Goal: Transaction & Acquisition: Purchase product/service

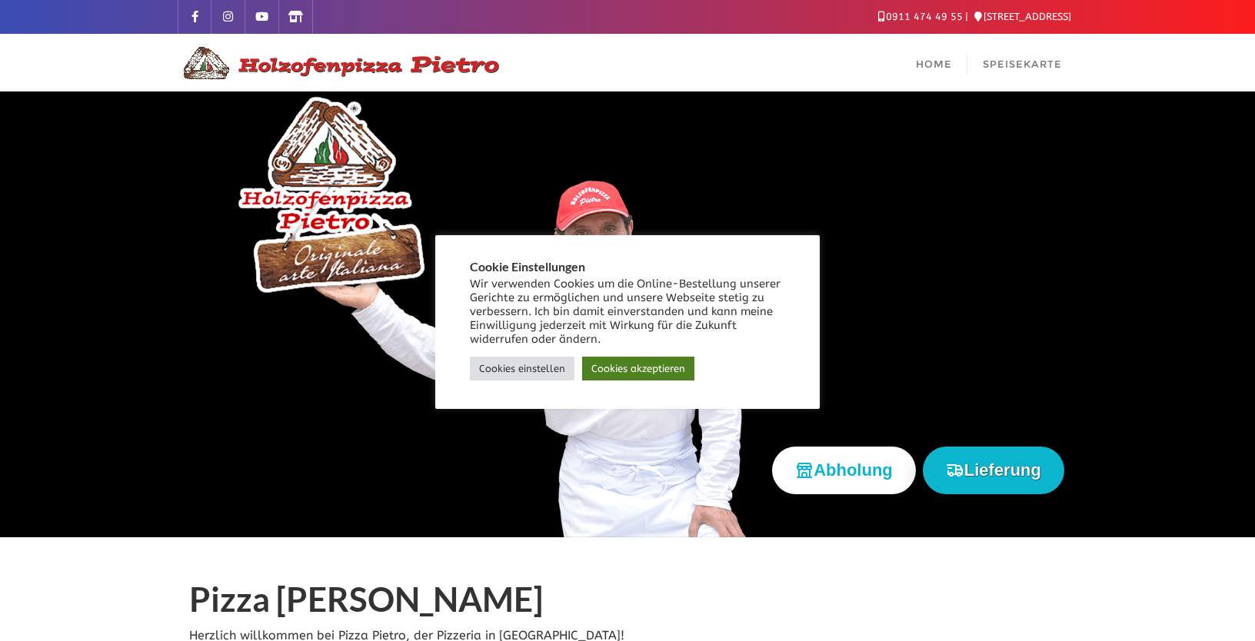
click at [634, 365] on link "Cookies akzeptieren" at bounding box center [638, 369] width 112 height 24
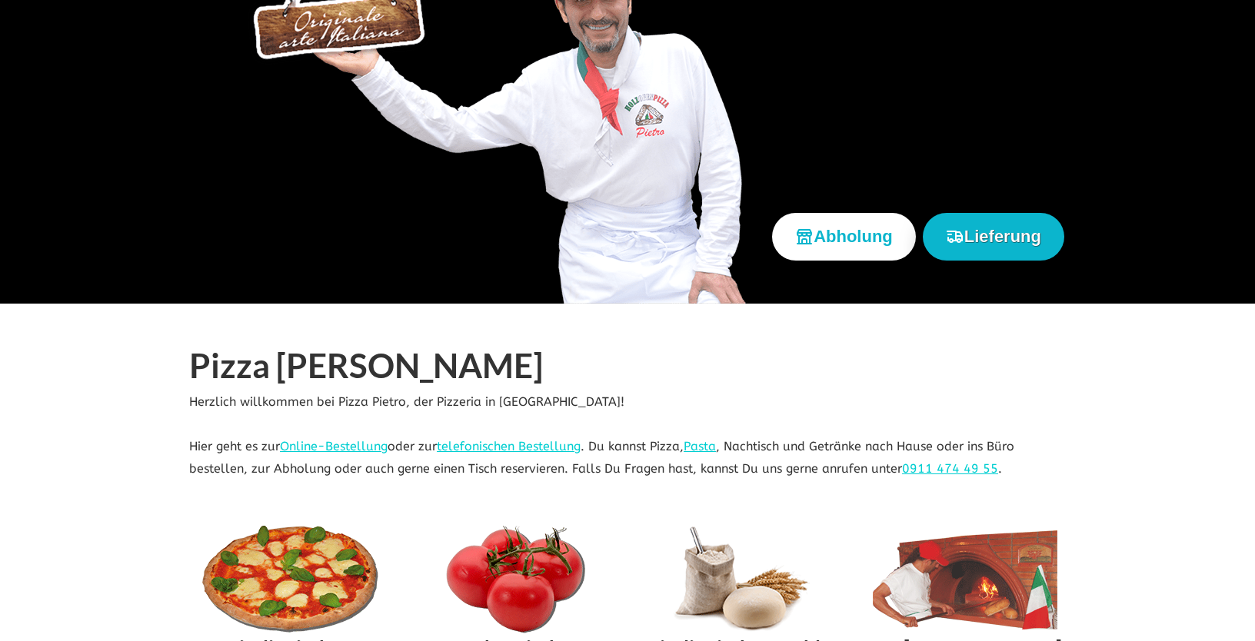
scroll to position [243, 0]
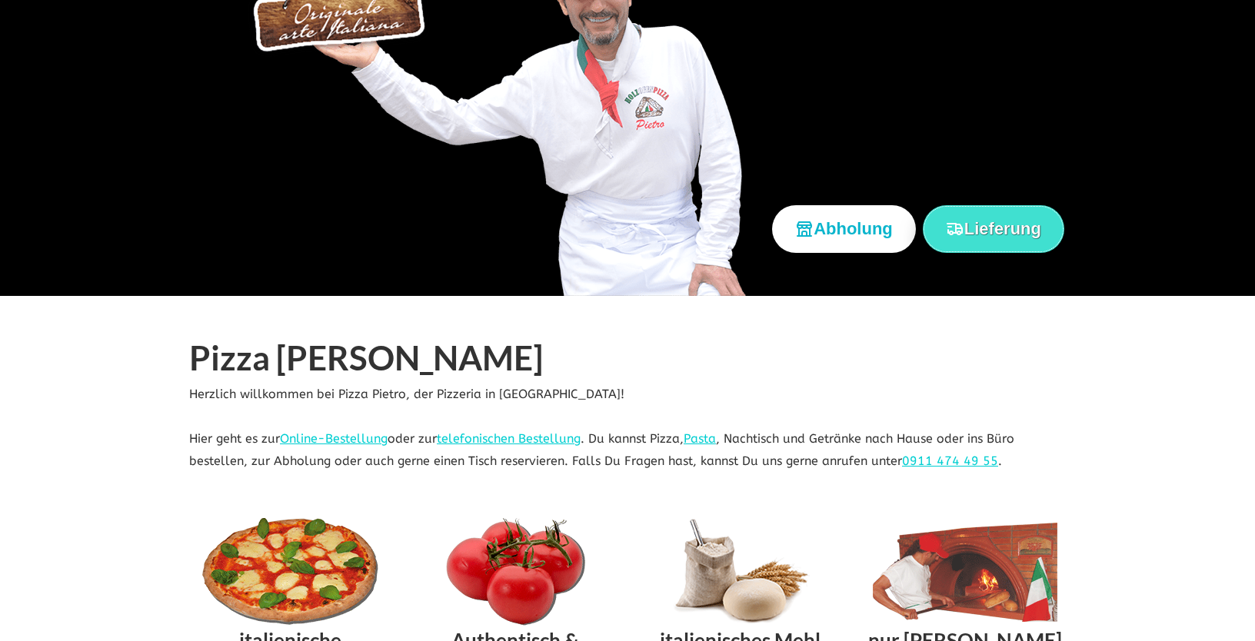
click at [990, 221] on button "Lieferung" at bounding box center [993, 228] width 141 height 47
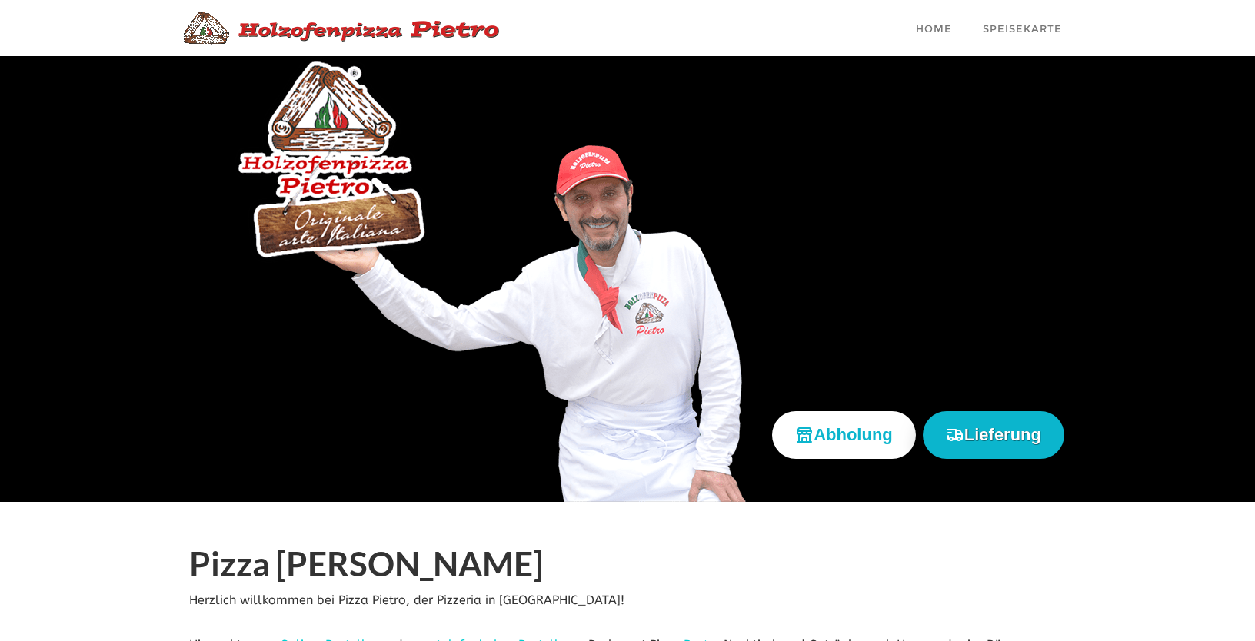
scroll to position [36, 0]
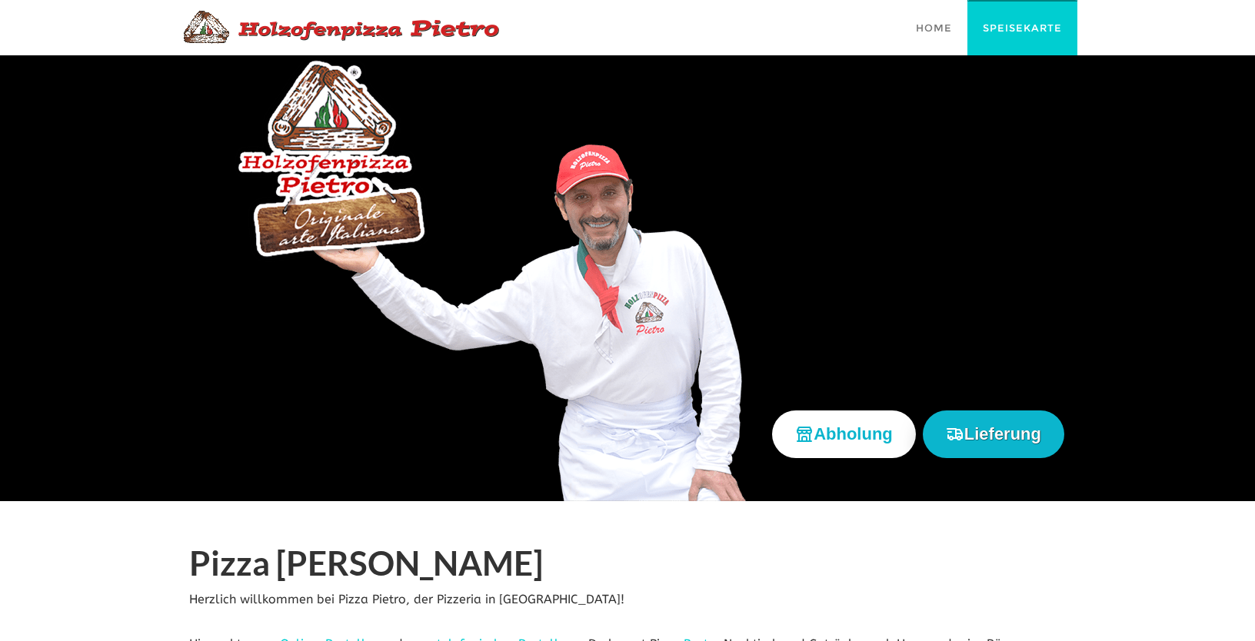
click at [1035, 42] on link "Speisekarte" at bounding box center [1022, 27] width 110 height 58
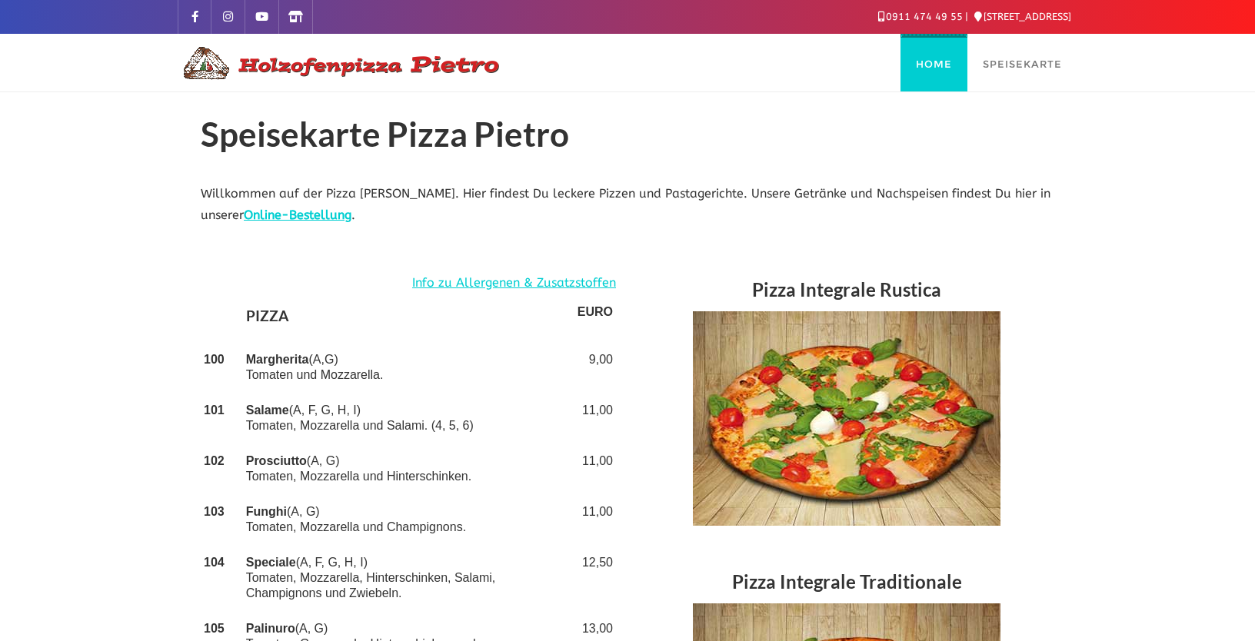
click at [942, 54] on link "Home" at bounding box center [933, 63] width 67 height 58
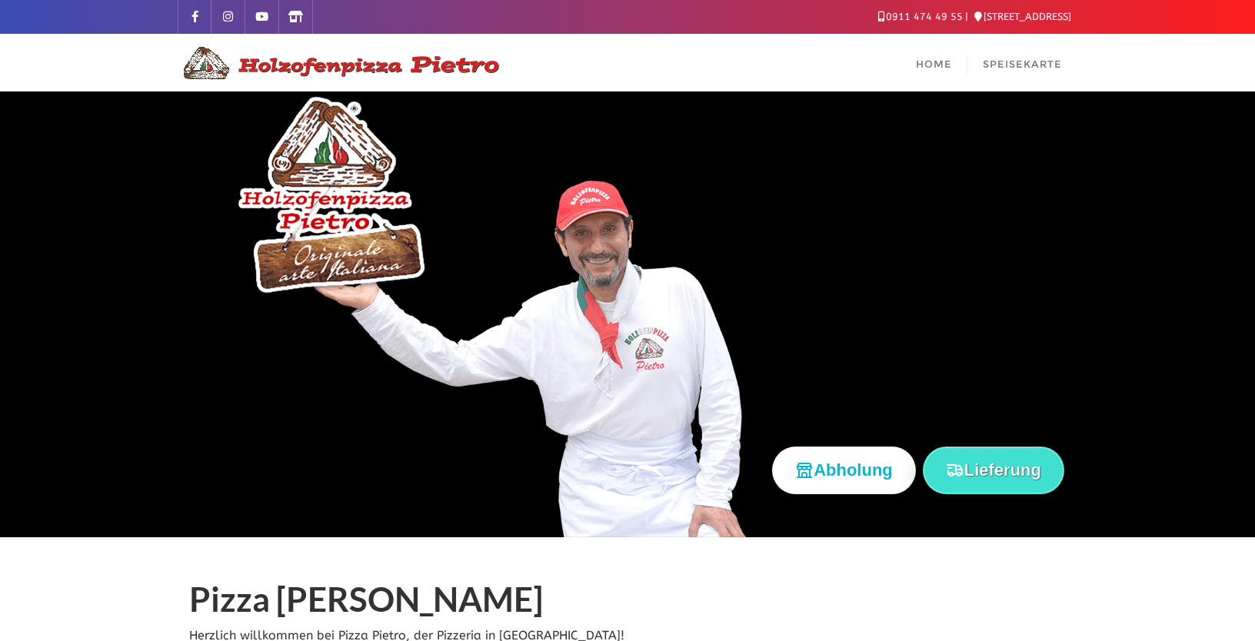
click at [984, 477] on button "Lieferung" at bounding box center [993, 470] width 141 height 47
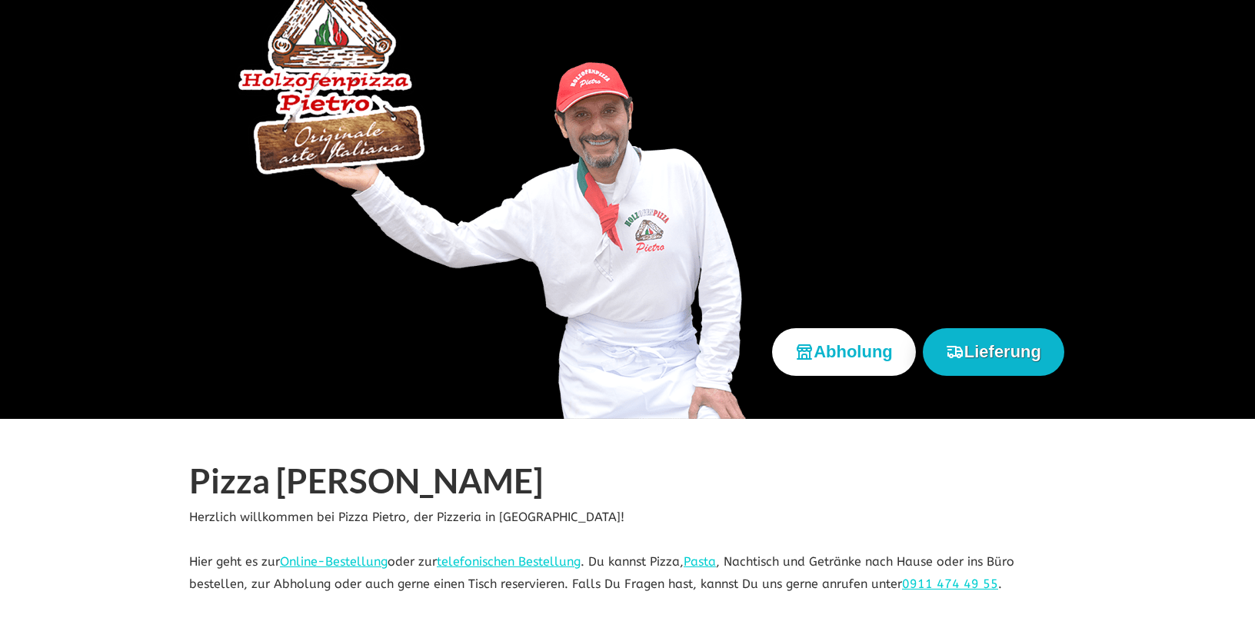
scroll to position [243, 0]
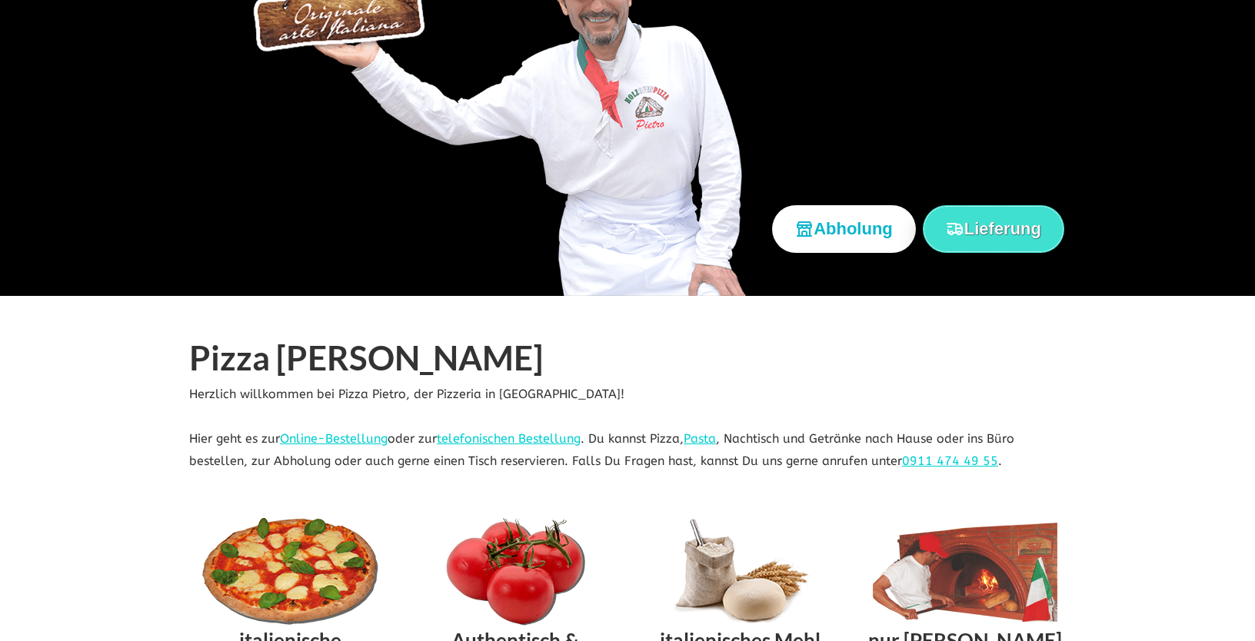
click at [978, 208] on button "Lieferung" at bounding box center [993, 228] width 141 height 47
